Goal: Task Accomplishment & Management: Manage account settings

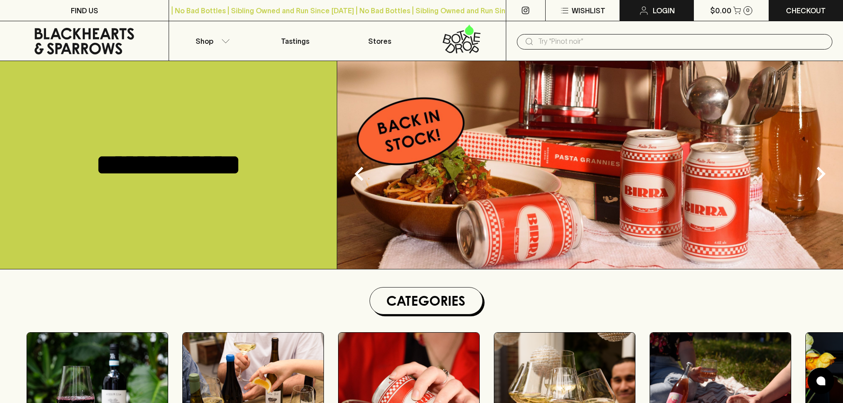
click at [652, 10] on link "Login" at bounding box center [656, 10] width 73 height 21
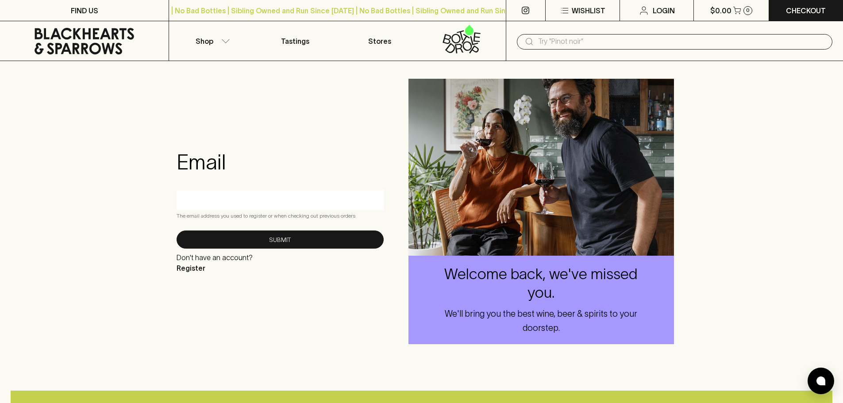
click at [256, 202] on input "text" at bounding box center [280, 200] width 194 height 14
type input "[EMAIL_ADDRESS][DOMAIN_NAME]"
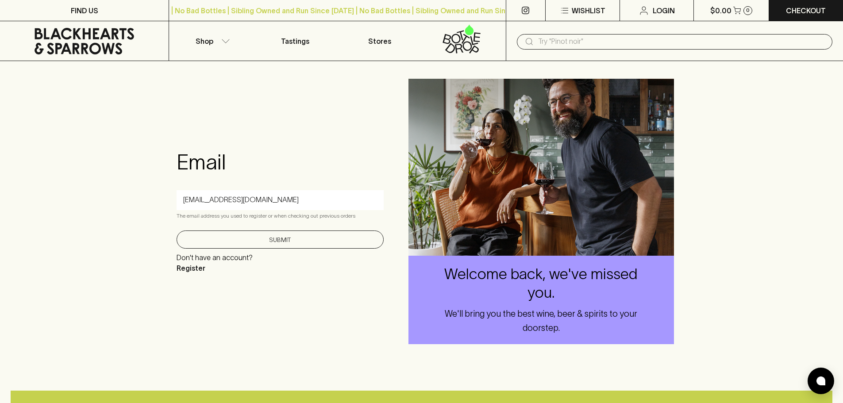
click at [330, 245] on button "Submit" at bounding box center [280, 239] width 207 height 18
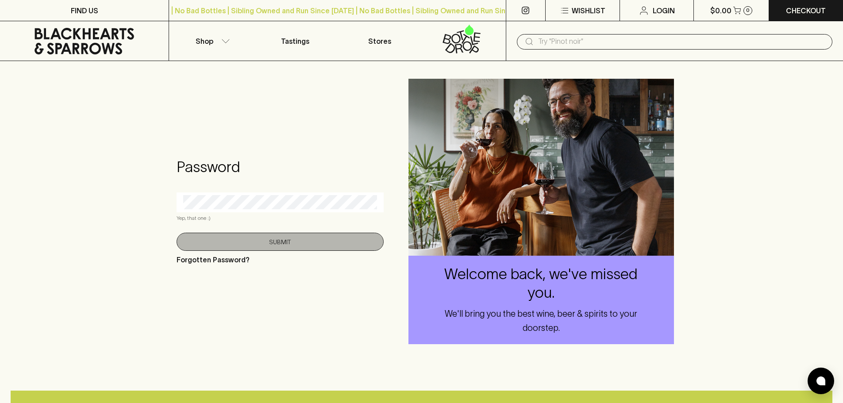
click at [306, 243] on button "Submit" at bounding box center [280, 242] width 207 height 18
click at [285, 239] on button "Submit" at bounding box center [280, 242] width 207 height 18
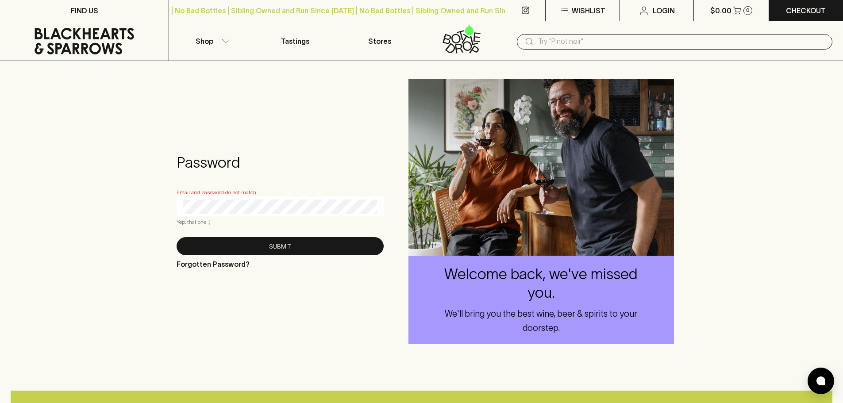
click at [109, 202] on div "Password Email and password do not match. Yep, that one :) Submit Forgotten Pas…" at bounding box center [421, 211] width 843 height 301
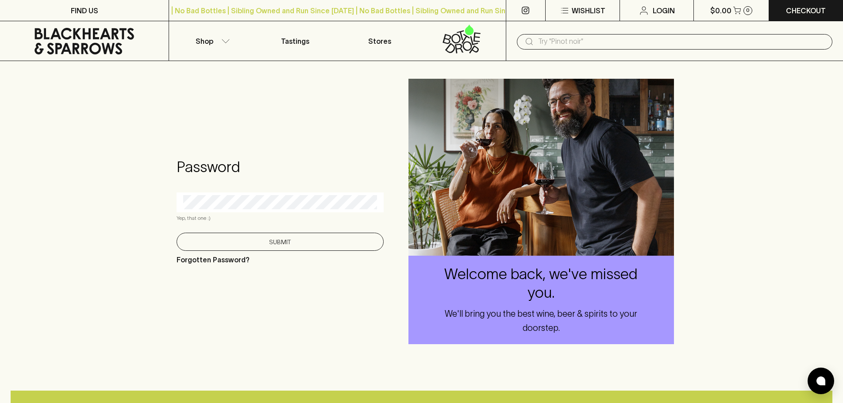
click at [265, 246] on button "Submit" at bounding box center [280, 242] width 207 height 18
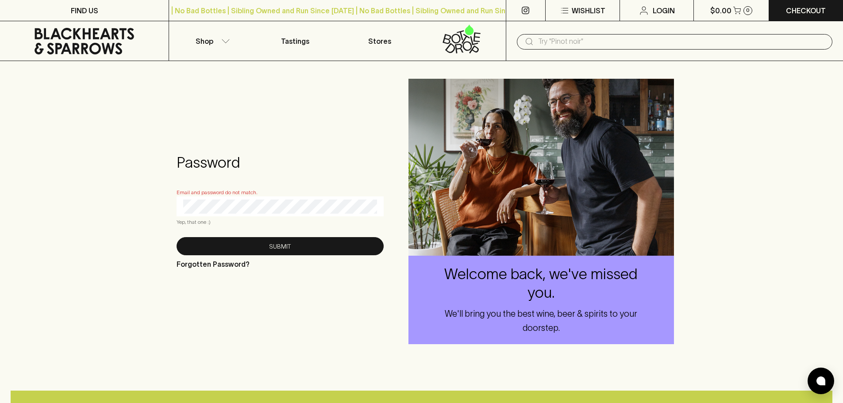
click at [100, 208] on div "Password Email and password do not match. Yep, that one :) Submit Forgotten Pas…" at bounding box center [421, 211] width 843 height 301
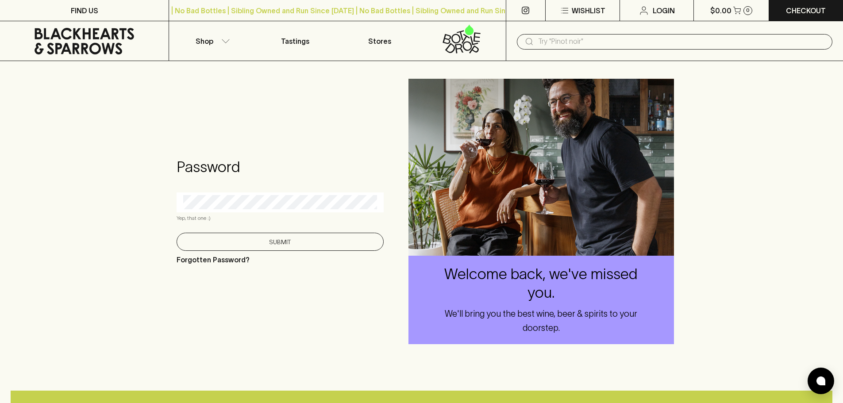
click at [320, 240] on button "Submit" at bounding box center [280, 242] width 207 height 18
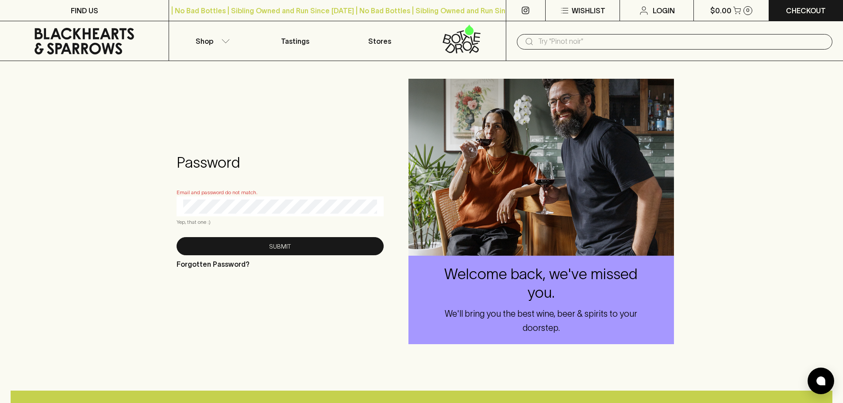
click at [122, 200] on div "Password Email and password do not match. Yep, that one :) Submit Forgotten Pas…" at bounding box center [421, 211] width 843 height 301
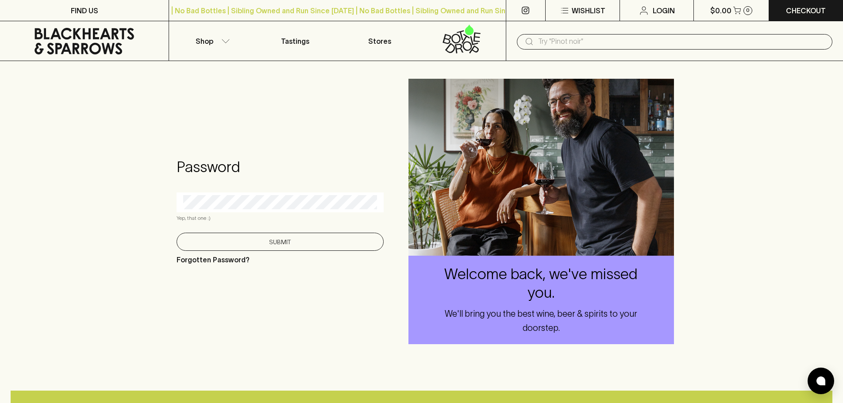
click at [291, 242] on button "Submit" at bounding box center [280, 242] width 207 height 18
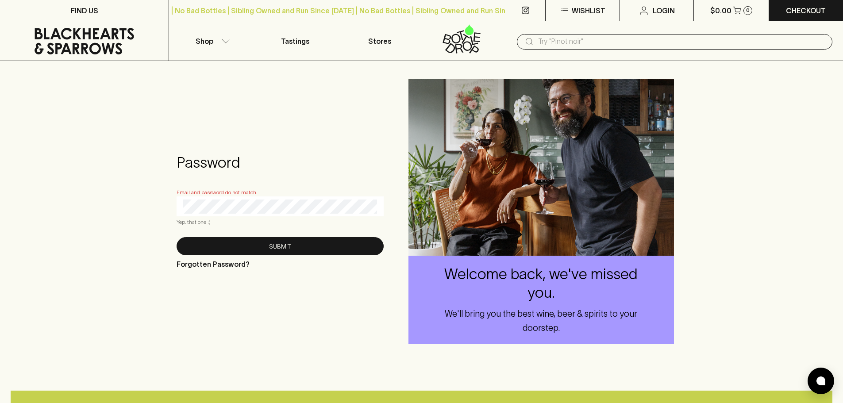
click at [146, 203] on div "Password Email and password do not match. Yep, that one :) Submit Forgotten Pas…" at bounding box center [421, 211] width 843 height 301
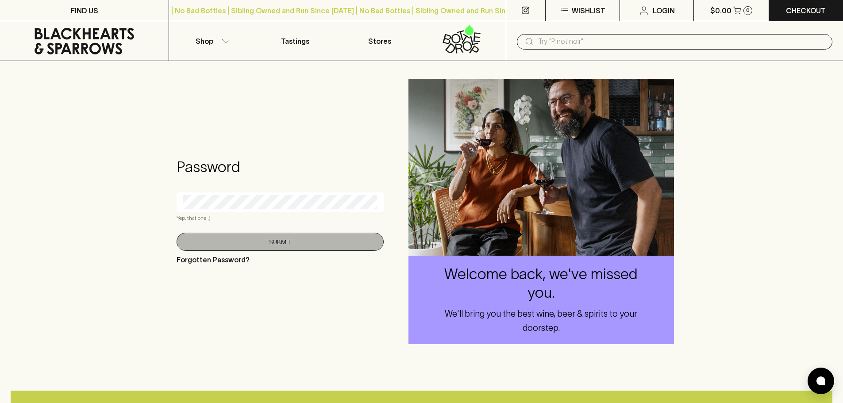
click at [324, 243] on button "Submit" at bounding box center [280, 242] width 207 height 18
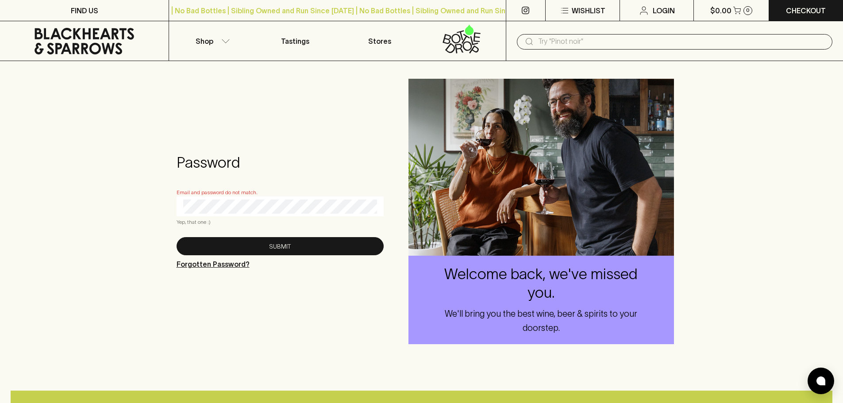
click at [203, 261] on p "Forgotten Password?" at bounding box center [213, 264] width 73 height 11
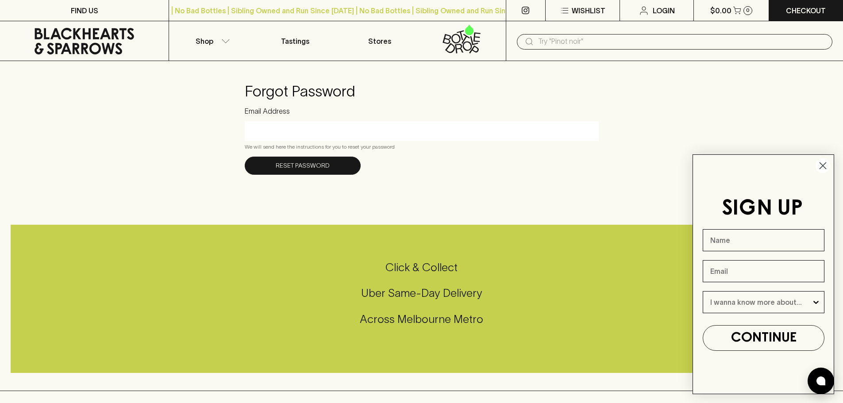
click at [344, 134] on input "Email Address" at bounding box center [421, 131] width 341 height 14
drag, startPoint x: 363, startPoint y: 130, endPoint x: 154, endPoint y: 129, distance: 209.3
click at [154, 129] on div "Forgot Password Email Address [EMAIL_ADDRESS][PERSON_NAME][DOMAIN_NAME] We will…" at bounding box center [421, 128] width 843 height 135
type input "m"
type input "[EMAIL_ADDRESS][DOMAIN_NAME]"
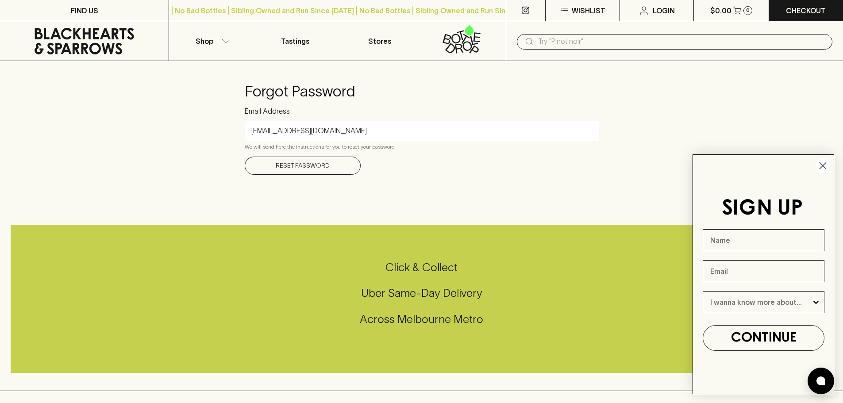
click at [316, 168] on button "Reset Password" at bounding box center [303, 166] width 116 height 18
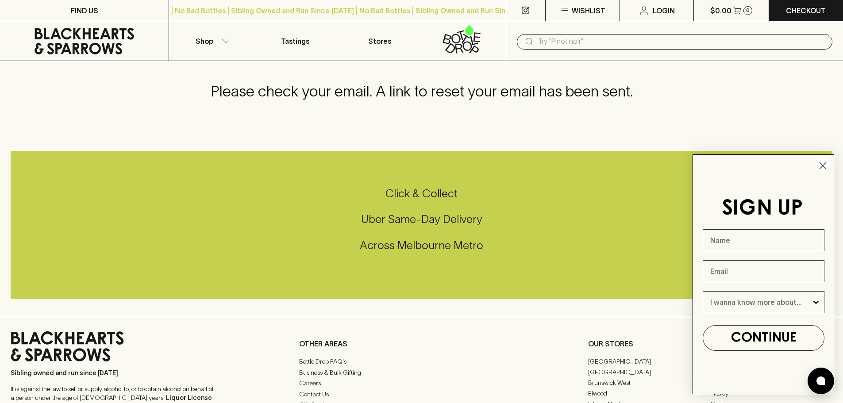
click at [820, 167] on circle "Close dialog" at bounding box center [822, 165] width 15 height 15
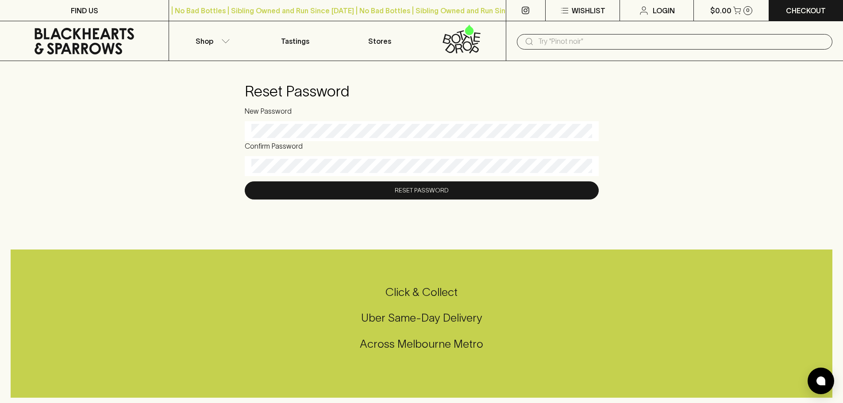
click at [295, 175] on div at bounding box center [422, 166] width 354 height 20
click at [431, 188] on button "Reset Password" at bounding box center [422, 190] width 354 height 18
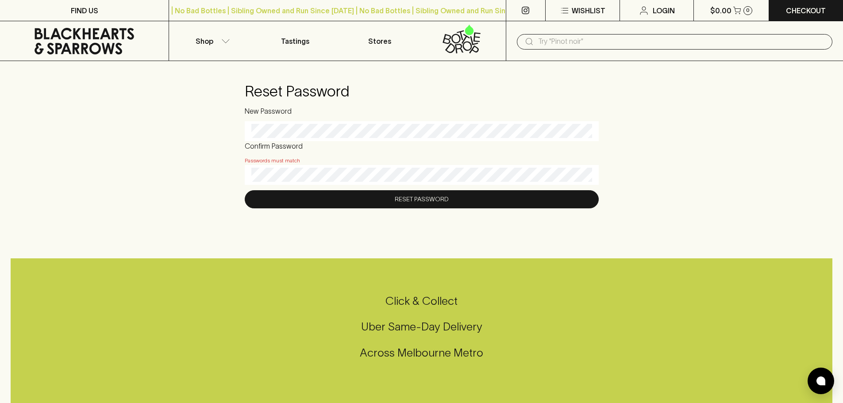
click at [173, 117] on div "Reset Password New Password Confirm Password Passwords must match Reset Password" at bounding box center [421, 145] width 843 height 169
click at [200, 164] on div "Reset Password New Password Confirm Password Passwords must match Reset Password" at bounding box center [421, 145] width 843 height 169
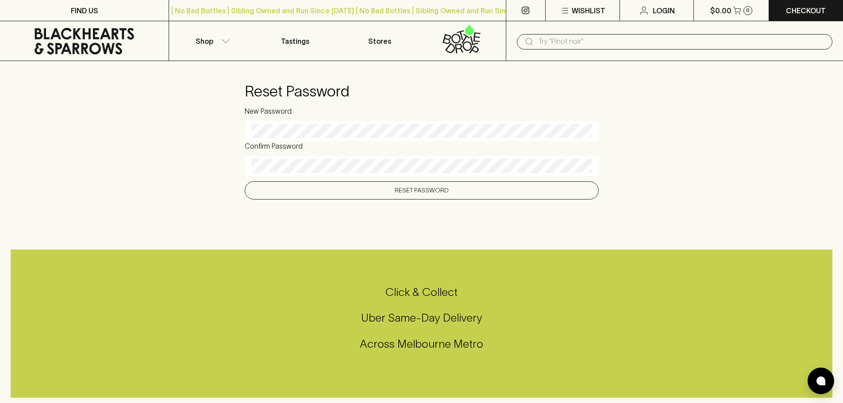
click at [448, 196] on button "Reset Password" at bounding box center [422, 190] width 354 height 18
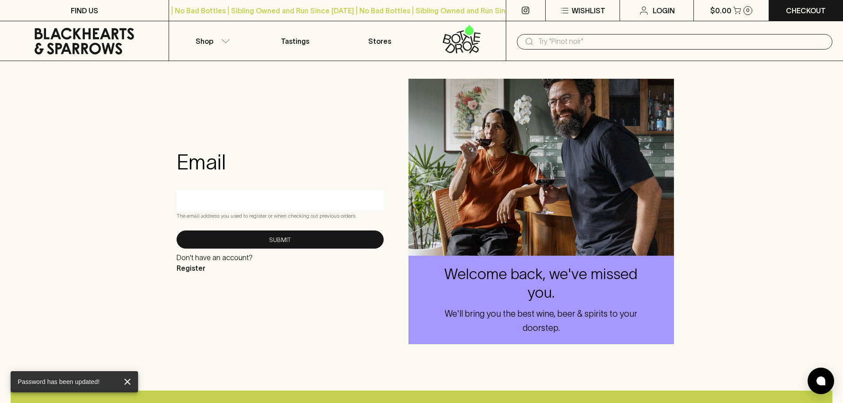
click at [235, 192] on div at bounding box center [280, 200] width 207 height 20
click at [645, 9] on icon at bounding box center [644, 8] width 4 height 4
click at [286, 200] on input "text" at bounding box center [280, 200] width 194 height 14
type input "[EMAIL_ADDRESS][DOMAIN_NAME]"
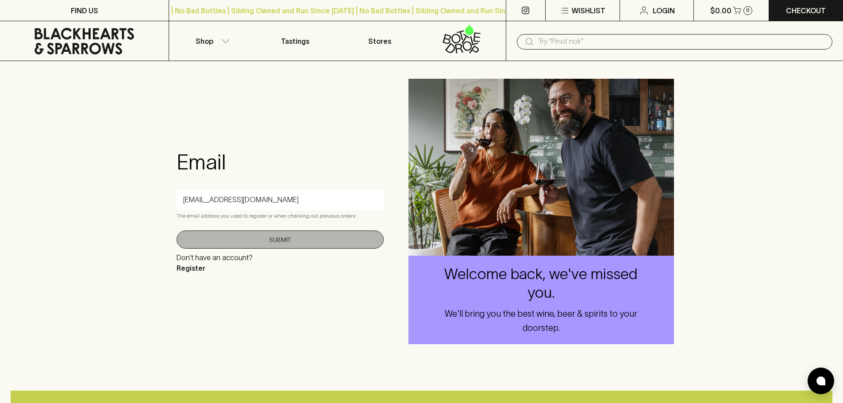
click at [286, 235] on button "Submit" at bounding box center [280, 239] width 207 height 18
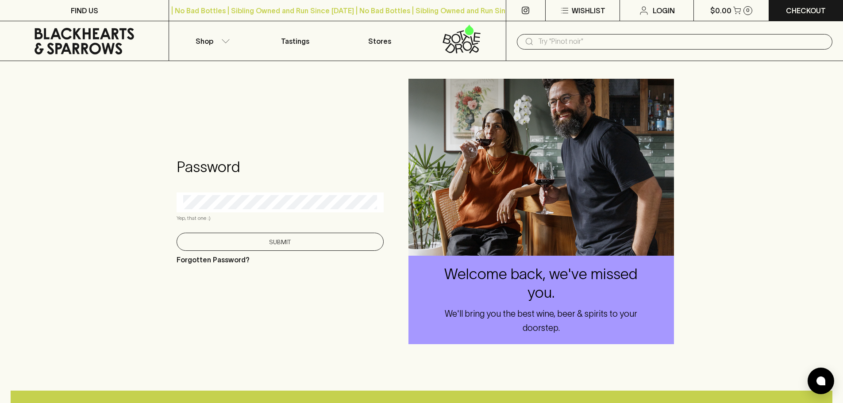
click at [286, 240] on button "Submit" at bounding box center [280, 242] width 207 height 18
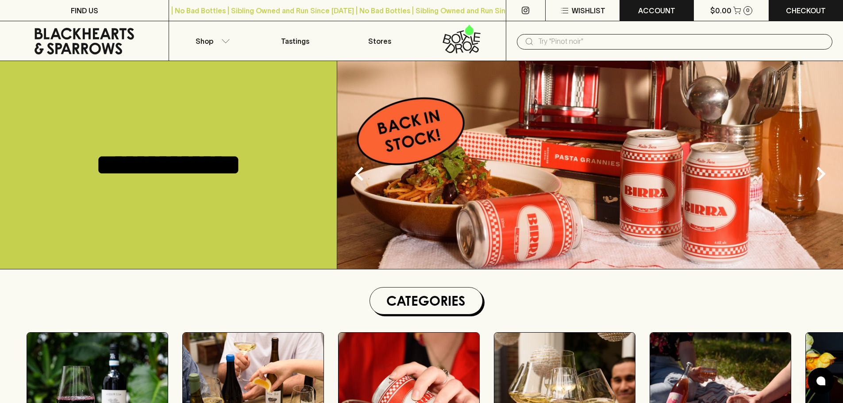
click at [668, 13] on p "ACCOUNT" at bounding box center [656, 10] width 37 height 11
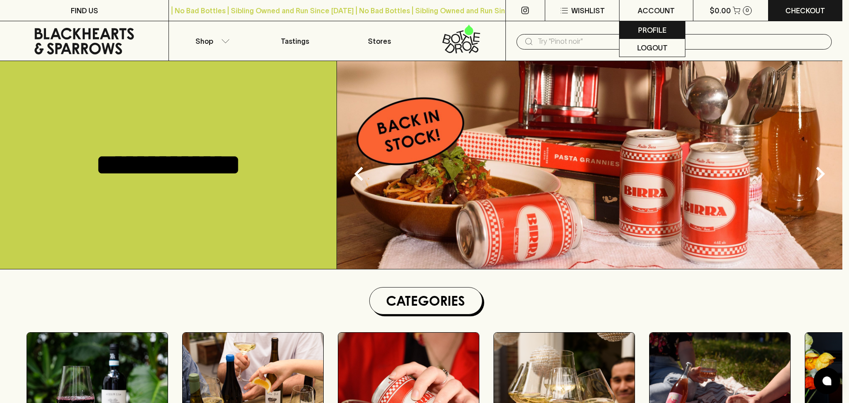
click at [643, 28] on p "Profile" at bounding box center [652, 30] width 28 height 11
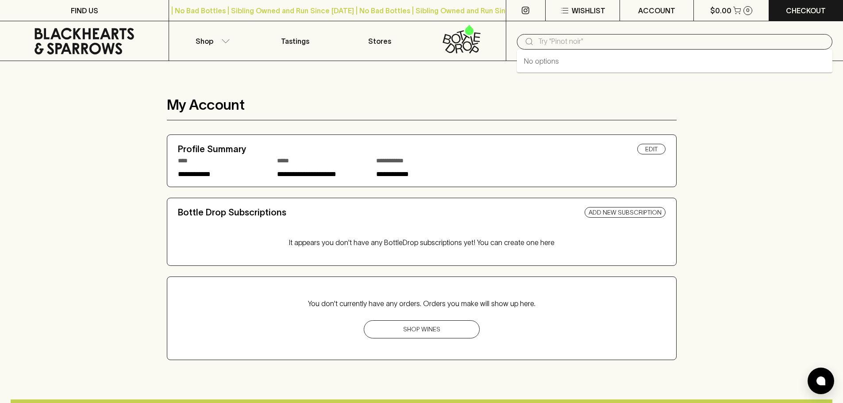
click at [569, 46] on input "text" at bounding box center [681, 42] width 287 height 14
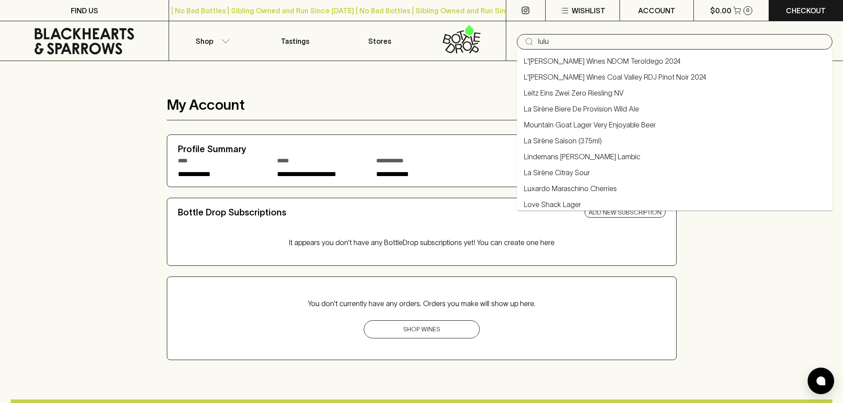
type input "lulu"
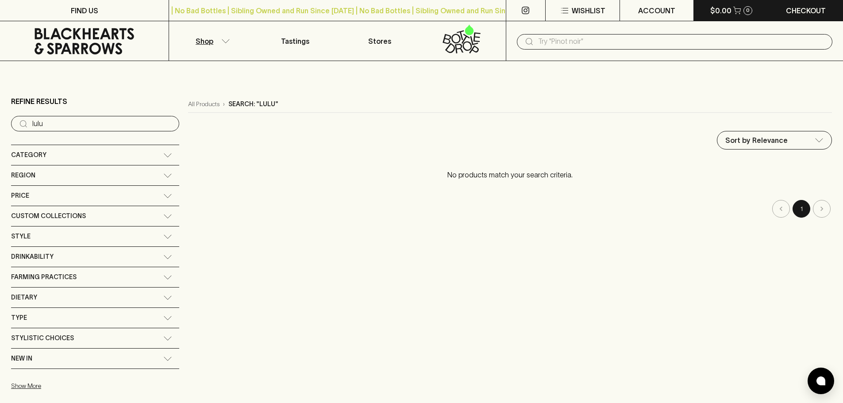
click at [717, 10] on p "$0.00" at bounding box center [720, 10] width 21 height 11
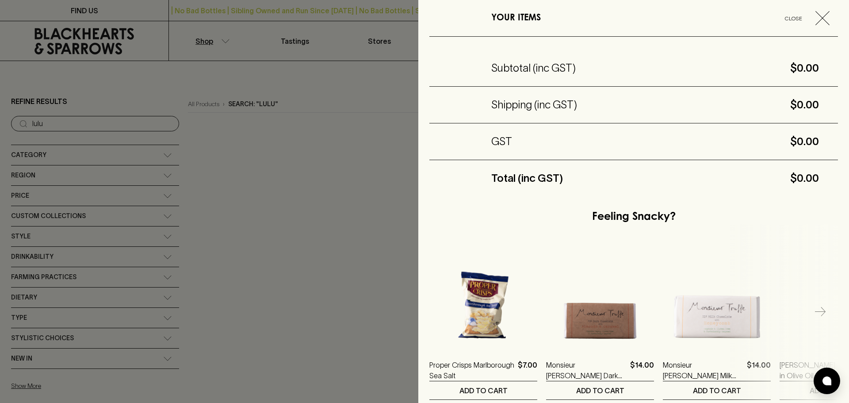
click at [287, 165] on div at bounding box center [424, 201] width 849 height 403
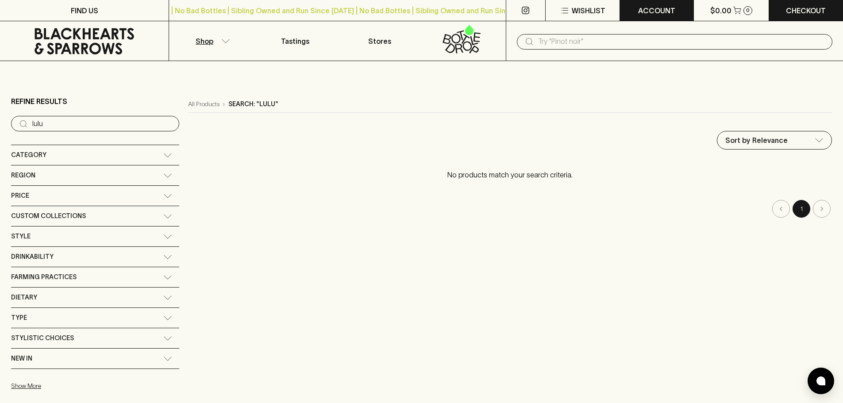
click at [644, 9] on p "ACCOUNT" at bounding box center [656, 10] width 37 height 11
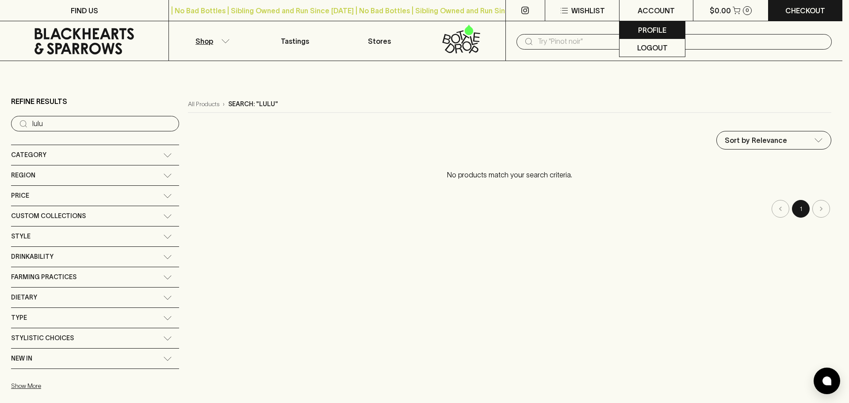
click at [648, 30] on p "Profile" at bounding box center [652, 30] width 28 height 11
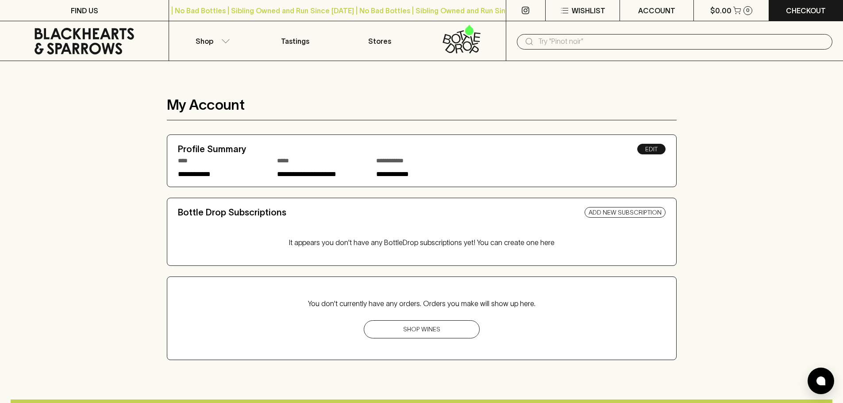
click at [653, 152] on link "Edit" at bounding box center [651, 149] width 28 height 11
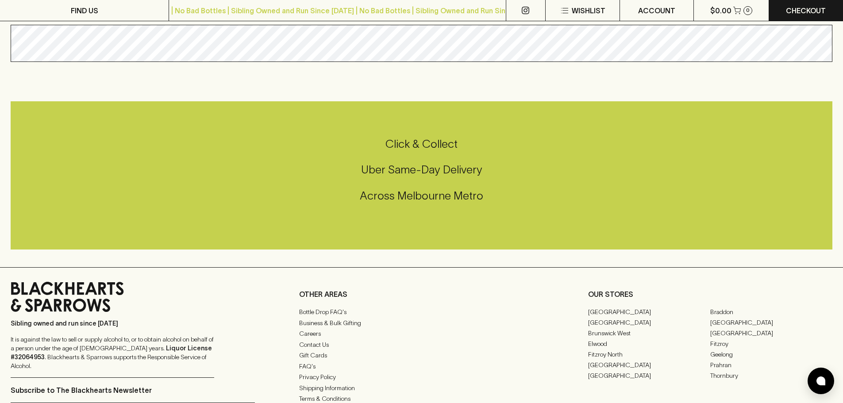
scroll to position [133, 0]
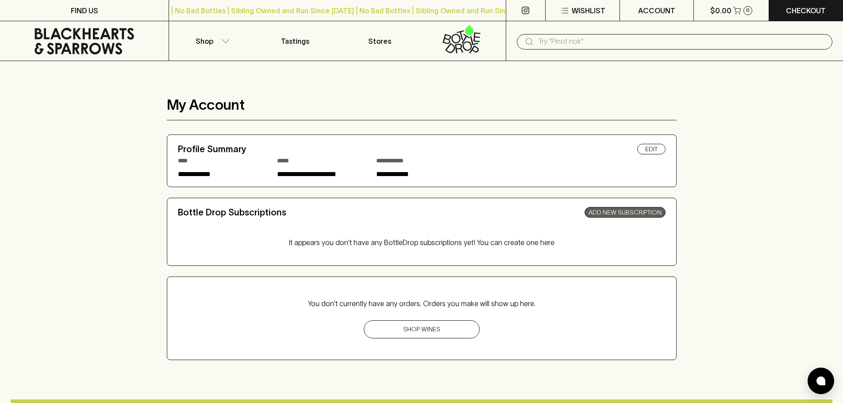
click at [615, 207] on link "Add New Subscription" at bounding box center [624, 212] width 81 height 11
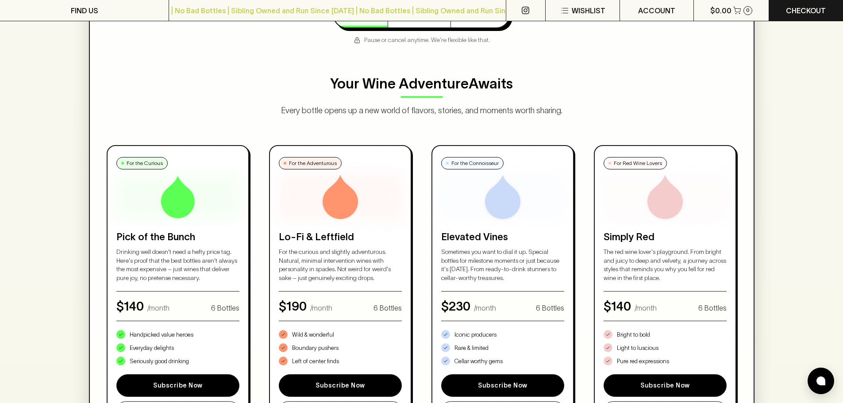
scroll to position [487, 0]
